Goal: Task Accomplishment & Management: Complete application form

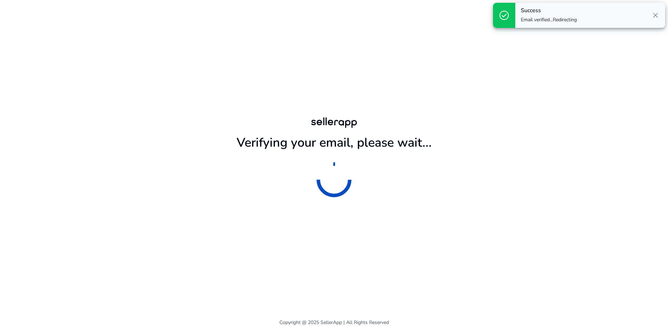
scroll to position [292, 0]
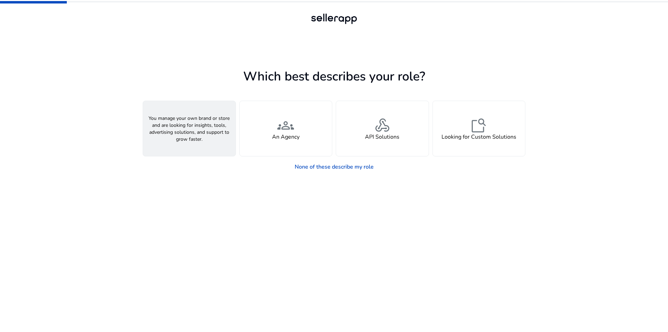
click at [212, 143] on div "person A Seller" at bounding box center [189, 128] width 93 height 55
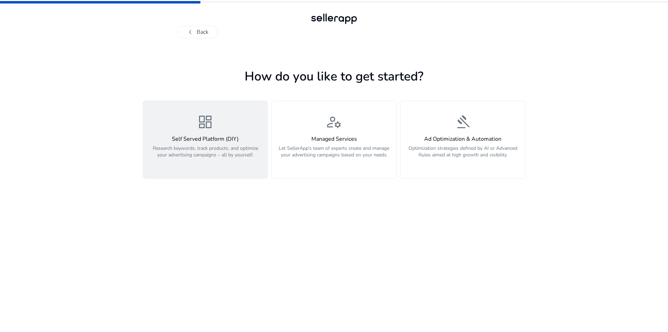
click at [211, 139] on h4 "Self Served Platform (DIY)" at bounding box center [205, 139] width 116 height 7
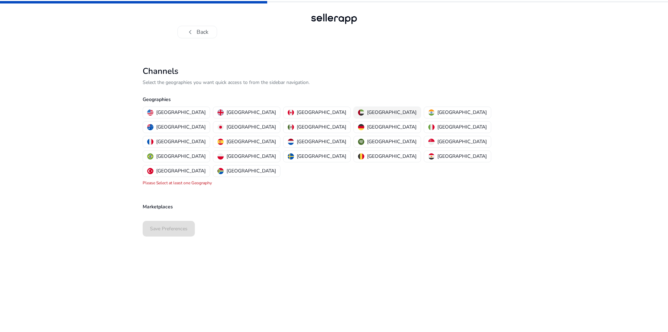
click at [367, 112] on p "[GEOGRAPHIC_DATA]" at bounding box center [391, 112] width 49 height 7
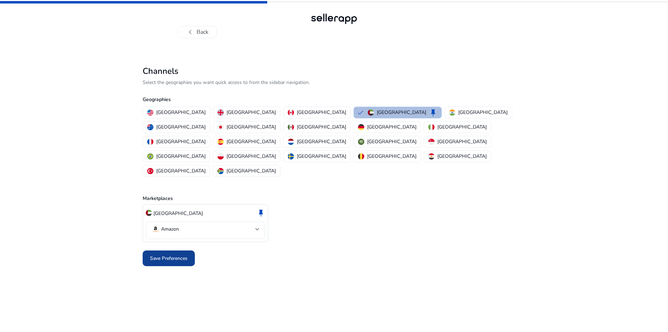
click at [183, 254] on span "Save Preferences" at bounding box center [169, 257] width 38 height 7
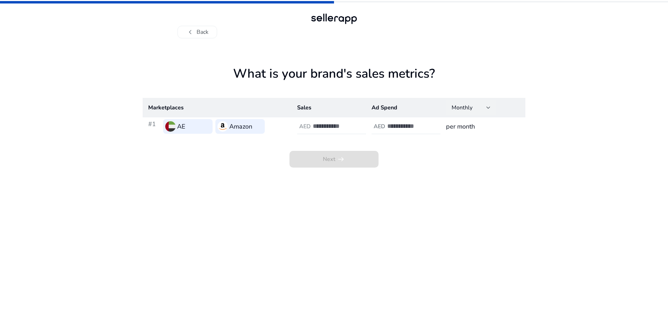
click at [490, 106] on div at bounding box center [489, 107] width 4 height 3
click at [490, 106] on div at bounding box center [334, 166] width 668 height 332
click at [321, 124] on input "number" at bounding box center [336, 126] width 47 height 8
click at [425, 205] on app-sales-metrics "What is your brand's sales metrics? Marketplaces Sales Ad Spend Monthly #1 AE A…" at bounding box center [334, 199] width 383 height 266
click at [341, 126] on input "******" at bounding box center [336, 126] width 47 height 8
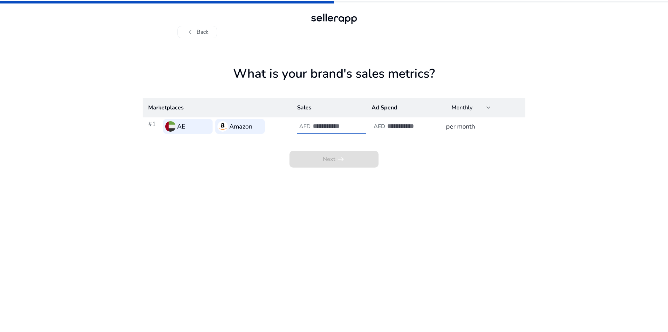
type input "*"
click at [407, 126] on input "number" at bounding box center [410, 126] width 47 height 8
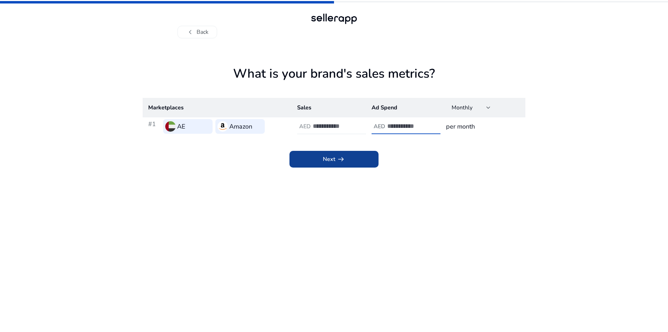
type input "*"
click at [334, 159] on span "Next arrow_right_alt" at bounding box center [334, 159] width 22 height 8
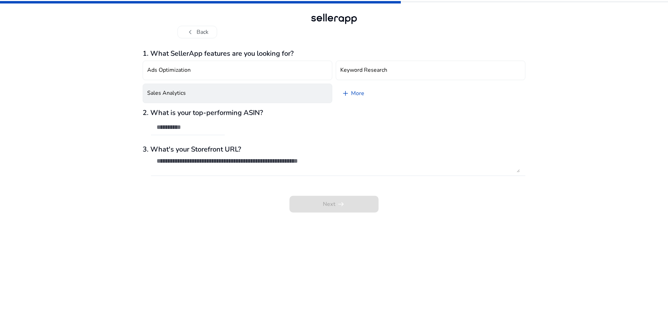
click at [289, 97] on button "Sales Analytics" at bounding box center [238, 93] width 190 height 19
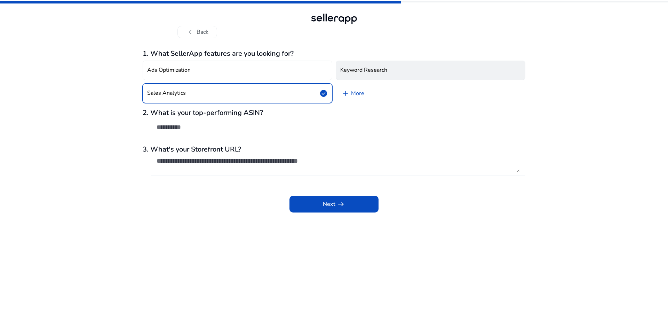
click at [412, 68] on button "Keyword Research" at bounding box center [431, 70] width 190 height 19
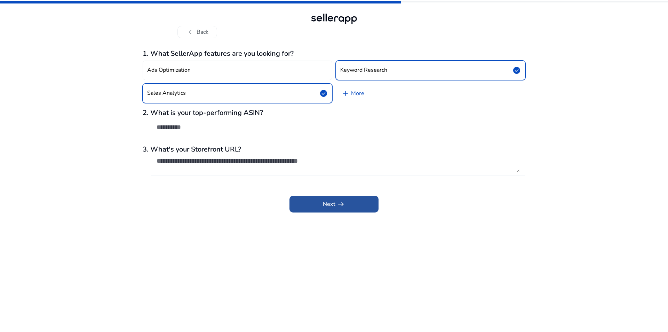
click at [342, 206] on span "arrow_right_alt" at bounding box center [341, 204] width 8 height 8
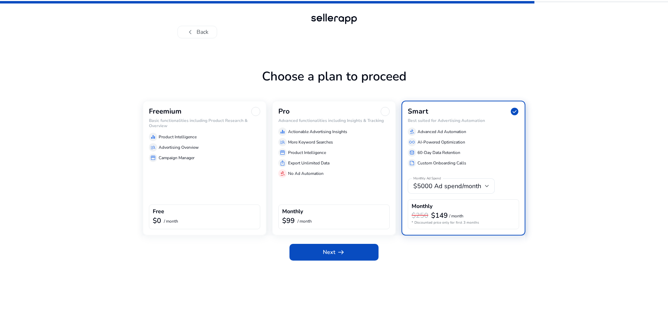
click at [222, 186] on div "Freemium Basic functionalities including Product Research & Overview equalizer …" at bounding box center [205, 168] width 124 height 135
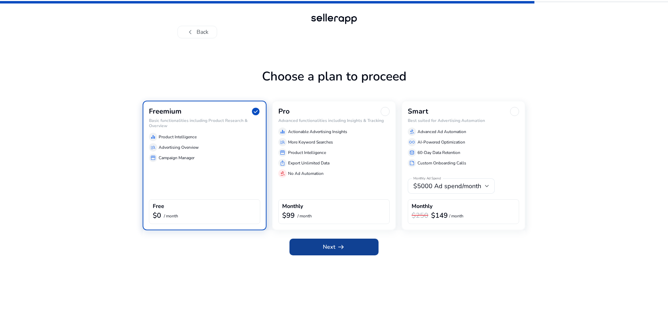
click at [332, 249] on span "Next arrow_right_alt" at bounding box center [334, 247] width 22 height 8
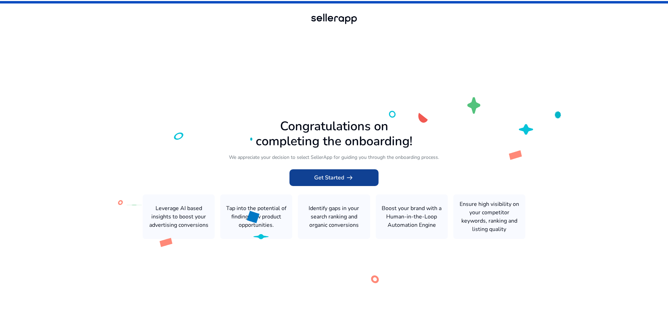
click at [337, 178] on span "Get Started arrow_right_alt" at bounding box center [334, 177] width 40 height 8
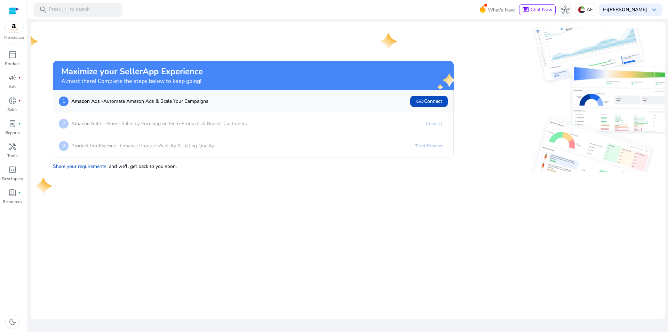
click at [337, 178] on mat-card "Maximize your SellerApp Experience Almost there! Complete the steps below to ke…" at bounding box center [348, 170] width 635 height 297
click at [292, 229] on mat-card "Maximize your SellerApp Experience Almost there! Complete the steps below to ke…" at bounding box center [348, 170] width 635 height 297
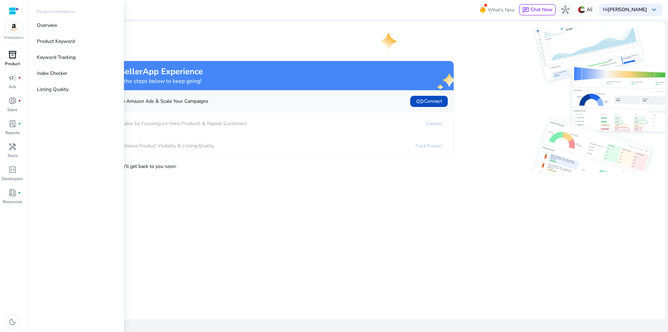
click at [15, 56] on span "inventory_2" at bounding box center [12, 54] width 8 height 8
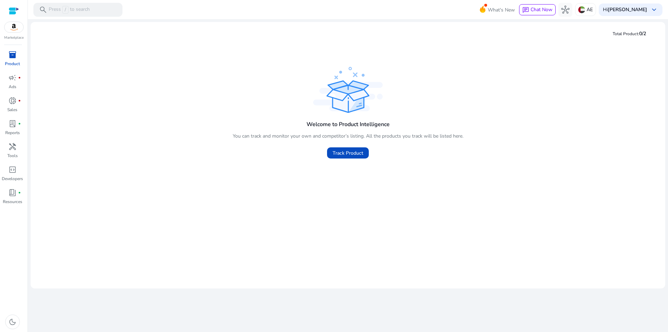
click at [291, 291] on div "We are getting things ready for you... Total Product: 0/2 Welcome to Product In…" at bounding box center [348, 175] width 635 height 313
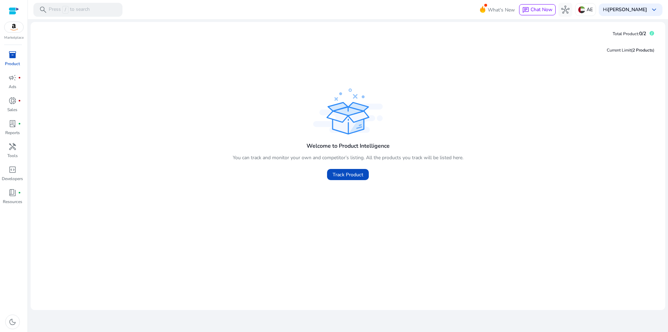
click at [368, 220] on div "Welcome to Product Intelligence You can track and monitor your own and competit…" at bounding box center [348, 186] width 624 height 199
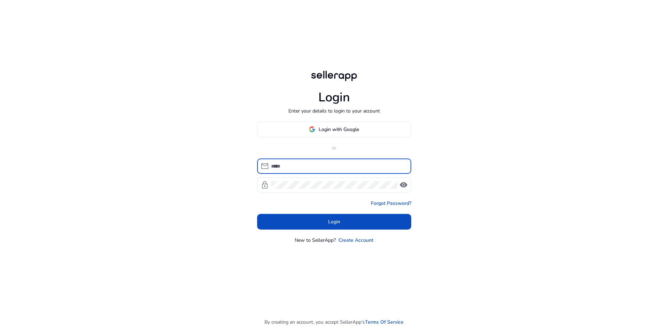
click at [373, 165] on input at bounding box center [338, 166] width 135 height 8
click at [315, 165] on input "**********" at bounding box center [338, 166] width 135 height 8
type input "**********"
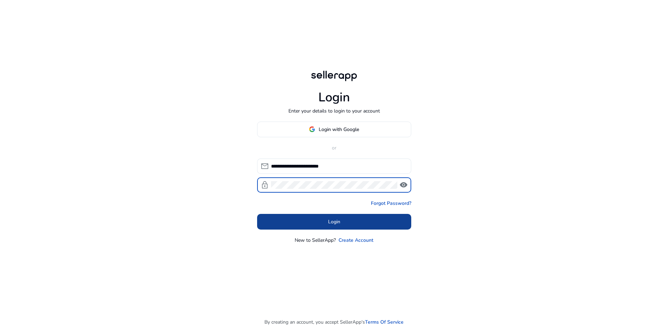
click at [331, 220] on span "Login" at bounding box center [334, 221] width 12 height 7
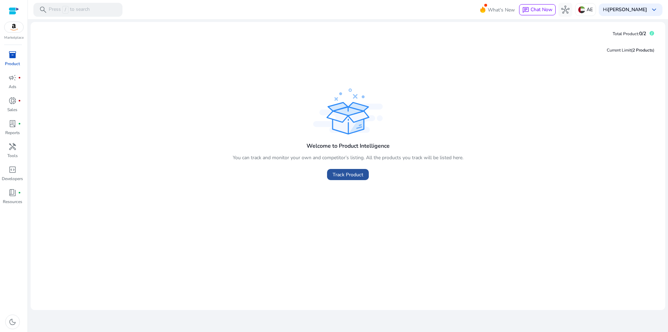
click at [354, 174] on span "Track Product" at bounding box center [348, 174] width 31 height 7
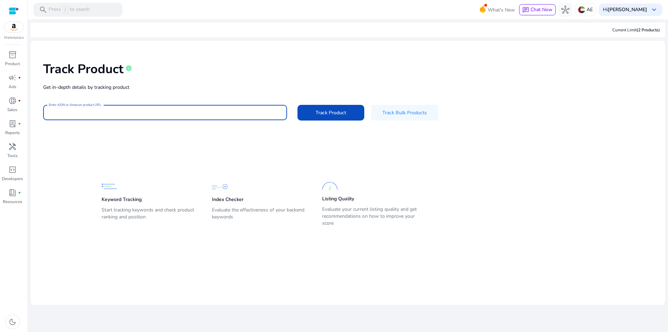
paste input "**********"
type input "**********"
click at [326, 113] on span "Track Product" at bounding box center [331, 112] width 31 height 7
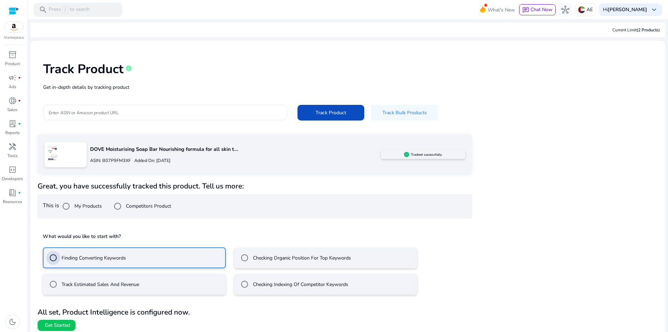
scroll to position [4, 0]
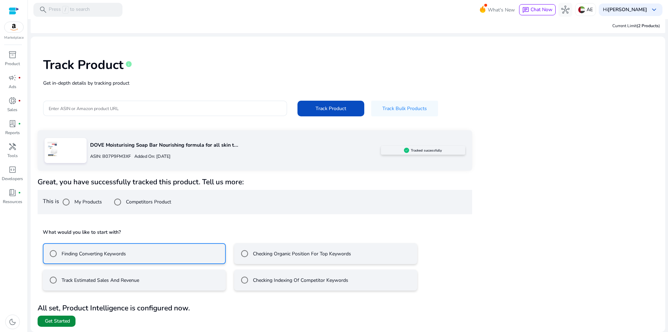
click at [59, 320] on span "Get Started" at bounding box center [57, 320] width 25 height 7
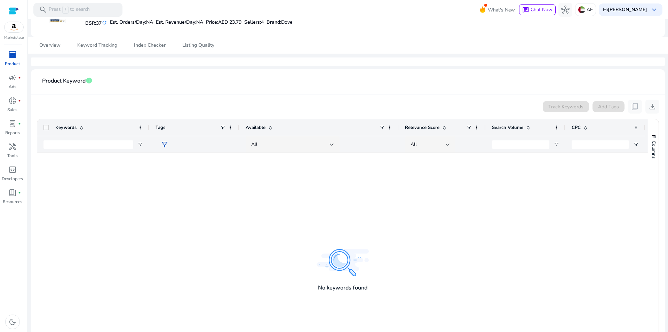
scroll to position [70, 0]
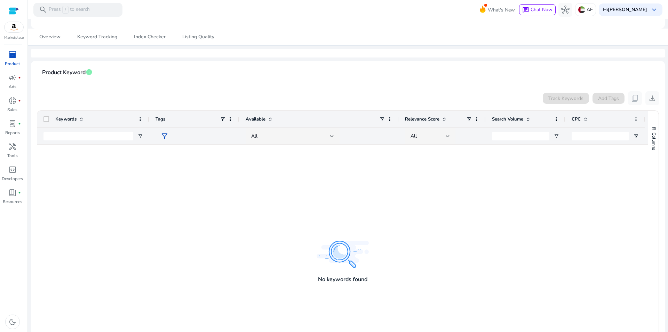
click at [326, 245] on div at bounding box center [342, 254] width 611 height 221
click at [349, 256] on div at bounding box center [342, 254] width 611 height 221
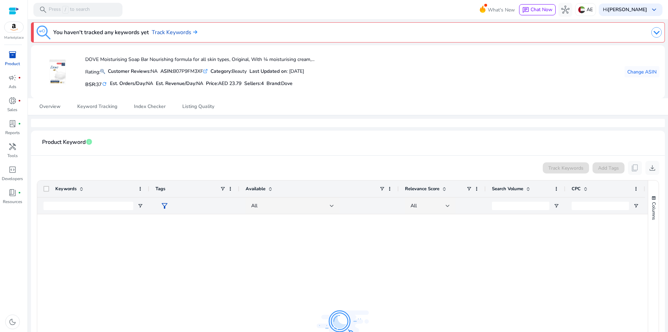
click at [69, 142] on span "Product Keyword" at bounding box center [64, 142] width 44 height 12
click at [14, 125] on span "lab_profile" at bounding box center [12, 123] width 8 height 8
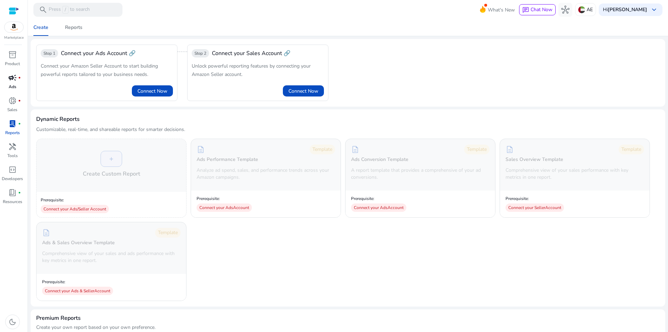
click at [16, 79] on span "campaign" at bounding box center [12, 77] width 8 height 8
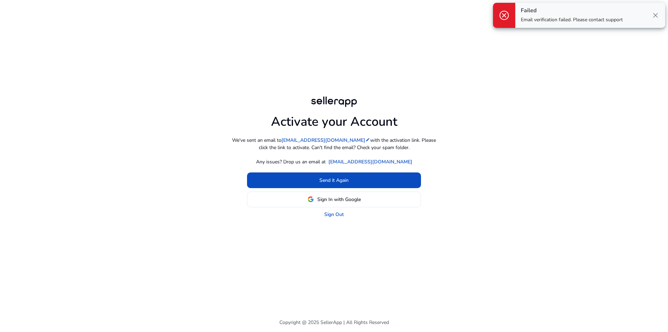
scroll to position [292, 0]
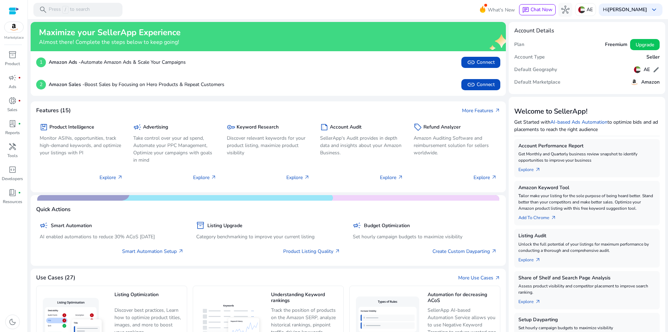
click at [318, 67] on div "1 Amazon Ads - Automate Amazon Ads & Scale Your Campaigns link Connect" at bounding box center [268, 62] width 464 height 11
click at [12, 12] on div at bounding box center [14, 11] width 10 height 8
click at [247, 127] on h5 "Keyword Research" at bounding box center [258, 127] width 42 height 6
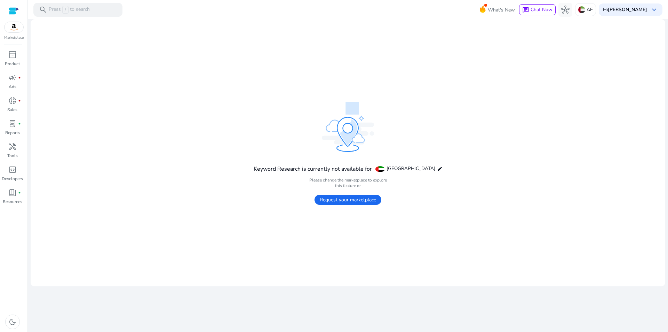
click at [336, 179] on h4 "Please change the marketplace to explore this feature or" at bounding box center [348, 182] width 189 height 11
click at [347, 199] on span "Request your marketplace" at bounding box center [348, 200] width 67 height 10
click at [11, 57] on span "inventory_2" at bounding box center [12, 54] width 8 height 8
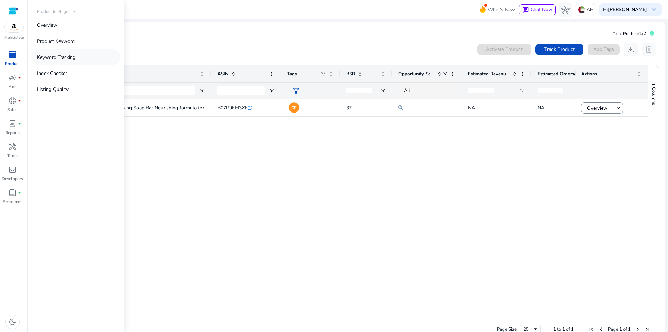
click at [66, 56] on p "Keyword Tracking" at bounding box center [56, 57] width 39 height 7
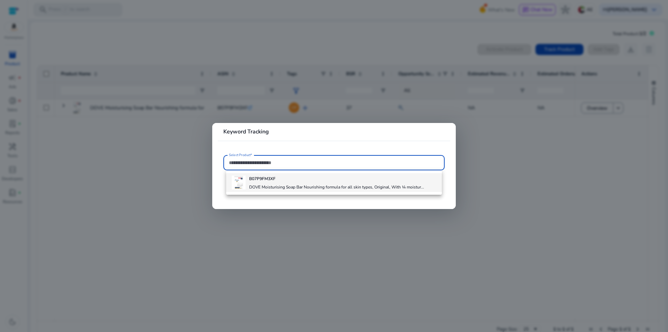
click at [270, 179] on b "B07P9FM3XF" at bounding box center [262, 179] width 26 height 6
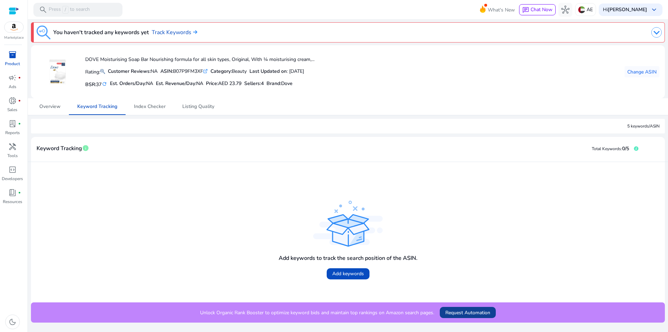
click at [463, 313] on span "Request Automation" at bounding box center [468, 312] width 45 height 7
click at [657, 32] on img at bounding box center [657, 32] width 10 height 10
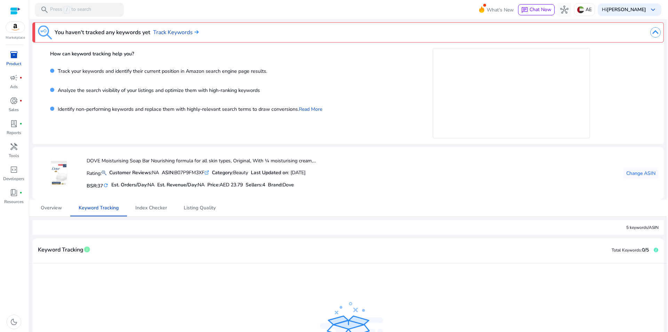
scroll to position [292, 0]
click at [155, 207] on span "Index Checker" at bounding box center [150, 207] width 32 height 5
click at [198, 208] on span "Listing Quality" at bounding box center [198, 207] width 32 height 5
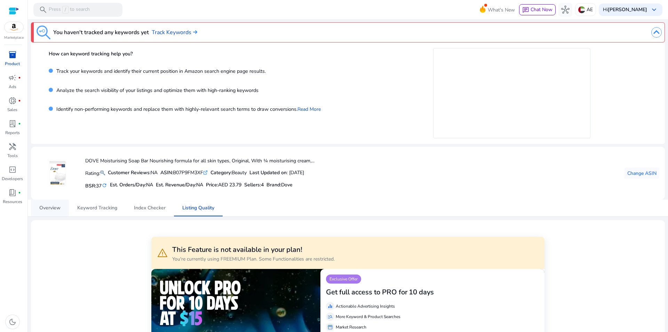
click at [50, 206] on span "Overview" at bounding box center [49, 207] width 21 height 5
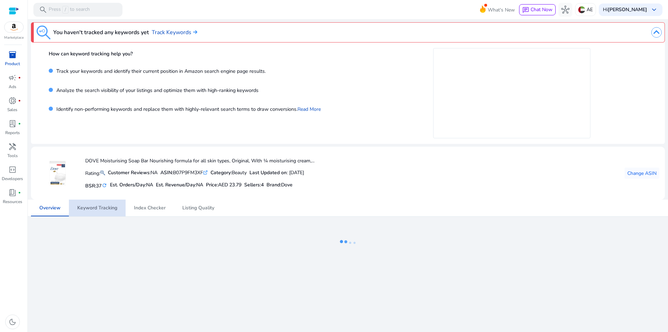
click at [103, 206] on span "Keyword Tracking" at bounding box center [97, 207] width 40 height 5
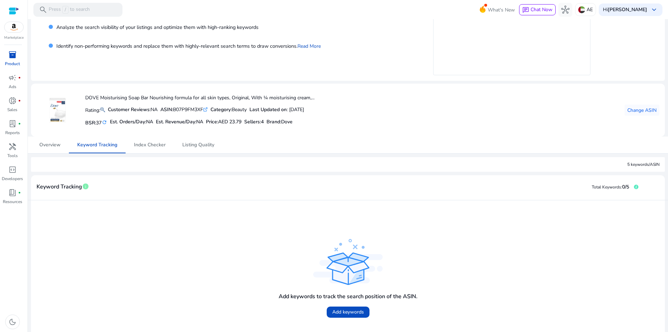
scroll to position [92, 0]
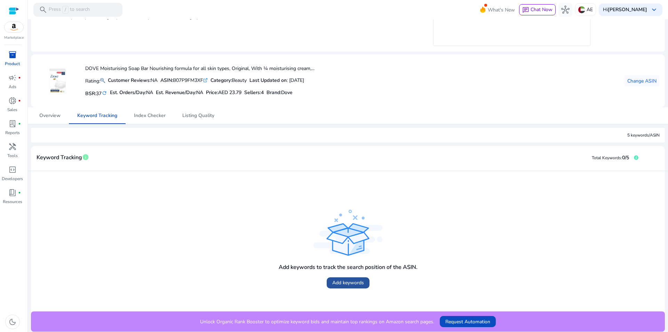
click at [345, 282] on span "Add keywords" at bounding box center [348, 282] width 32 height 7
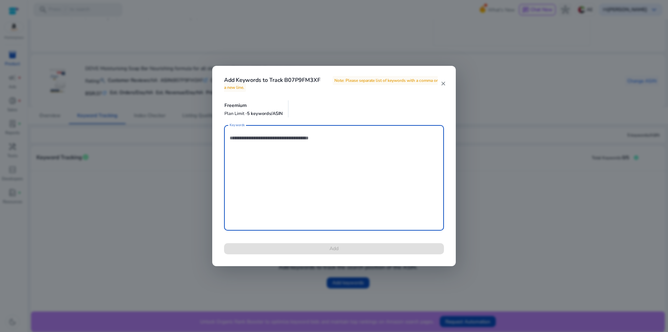
type textarea "*"
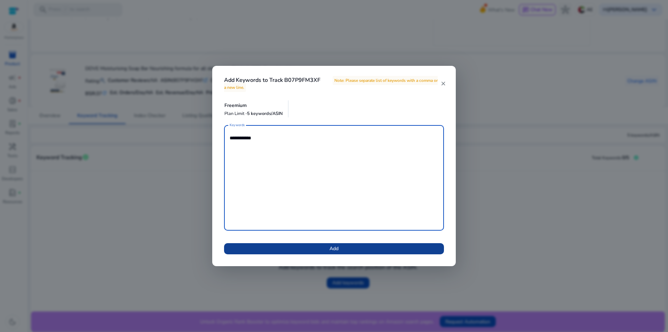
type textarea "**********"
click at [357, 245] on span at bounding box center [334, 248] width 220 height 17
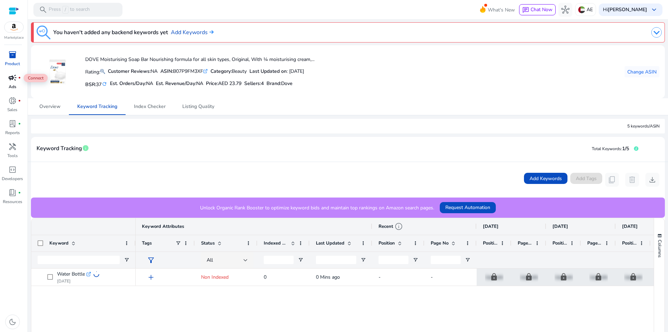
click at [14, 76] on span "campaign" at bounding box center [12, 77] width 8 height 8
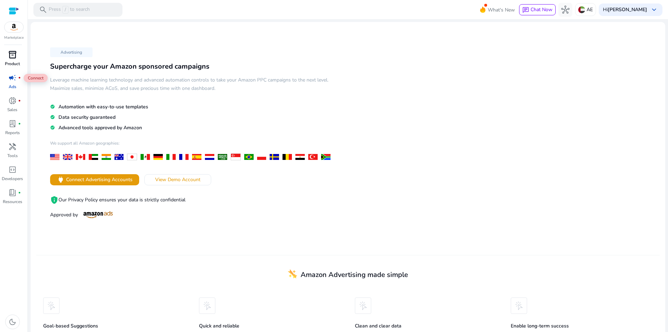
click at [13, 54] on span "inventory_2" at bounding box center [12, 54] width 8 height 8
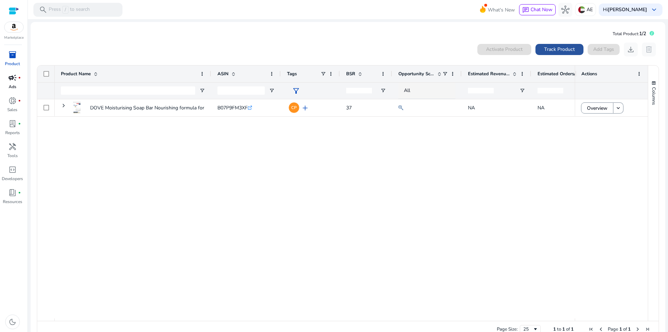
click at [551, 48] on span "Track Product" at bounding box center [559, 49] width 31 height 7
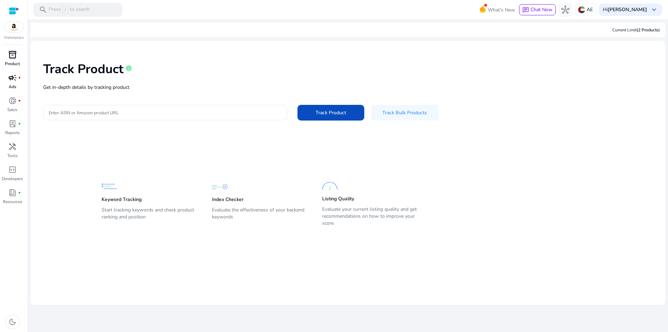
click at [12, 10] on div at bounding box center [14, 11] width 10 height 8
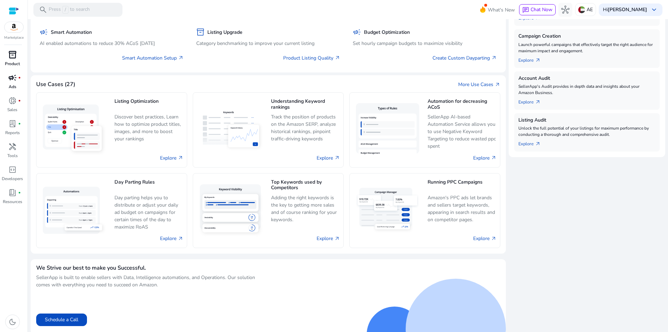
scroll to position [196, 0]
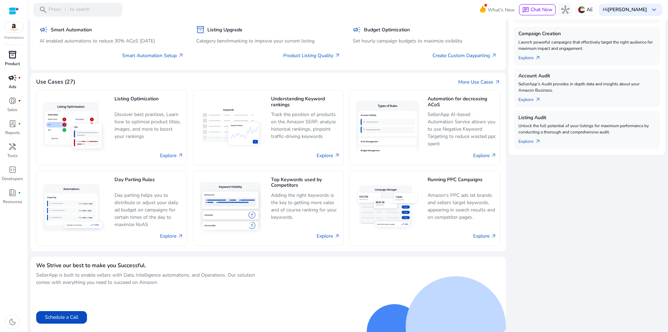
click at [12, 58] on span "inventory_2" at bounding box center [12, 54] width 8 height 8
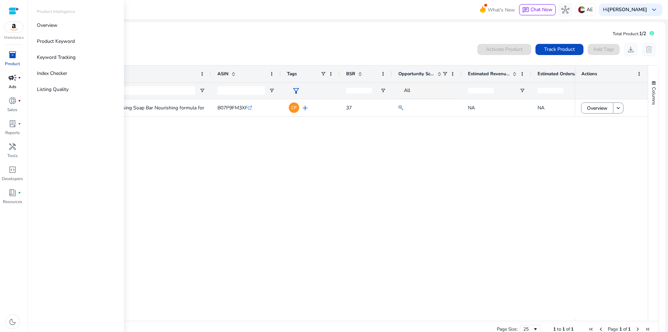
click at [14, 57] on span "inventory_2" at bounding box center [12, 54] width 8 height 8
click at [13, 81] on span "campaign" at bounding box center [12, 77] width 8 height 8
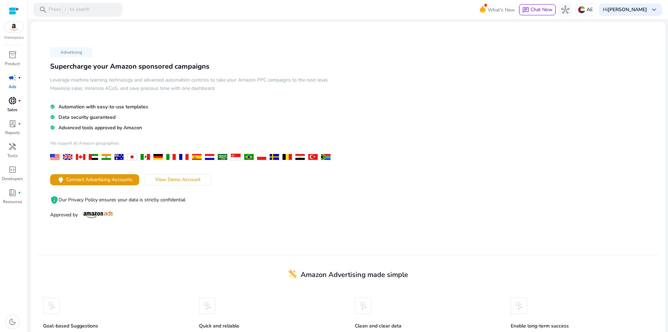
click at [12, 99] on span "donut_small" at bounding box center [12, 100] width 8 height 8
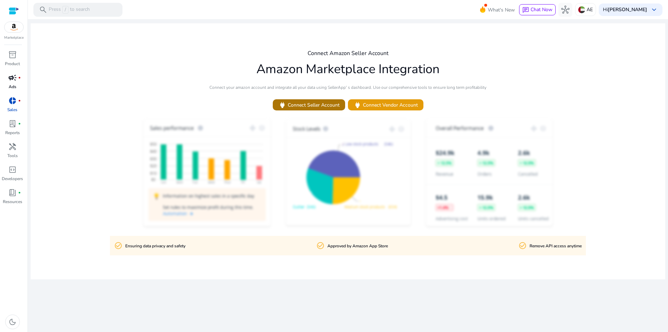
click at [301, 105] on span "power Connect Seller Account" at bounding box center [308, 105] width 61 height 8
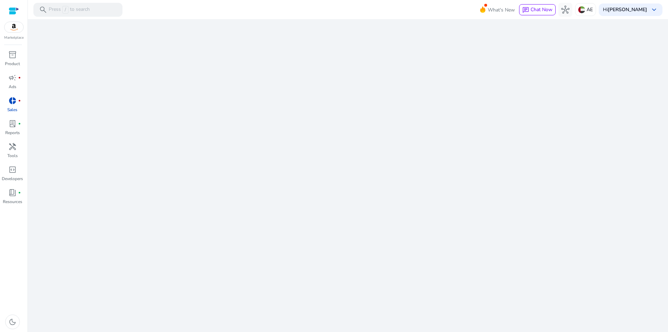
scroll to position [292, 0]
